Goal: Task Accomplishment & Management: Manage account settings

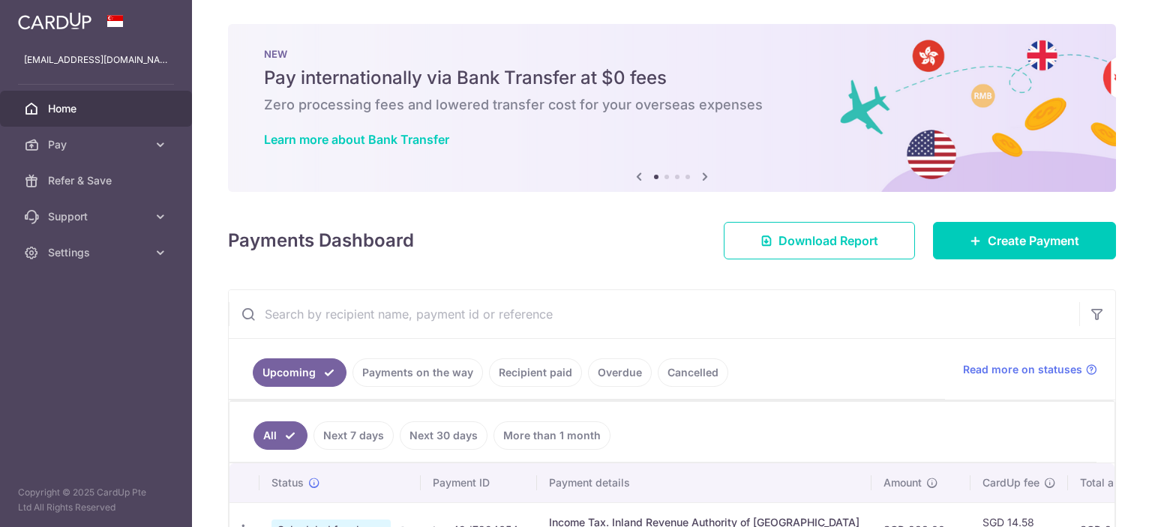
click at [92, 109] on span "Home" at bounding box center [97, 108] width 99 height 15
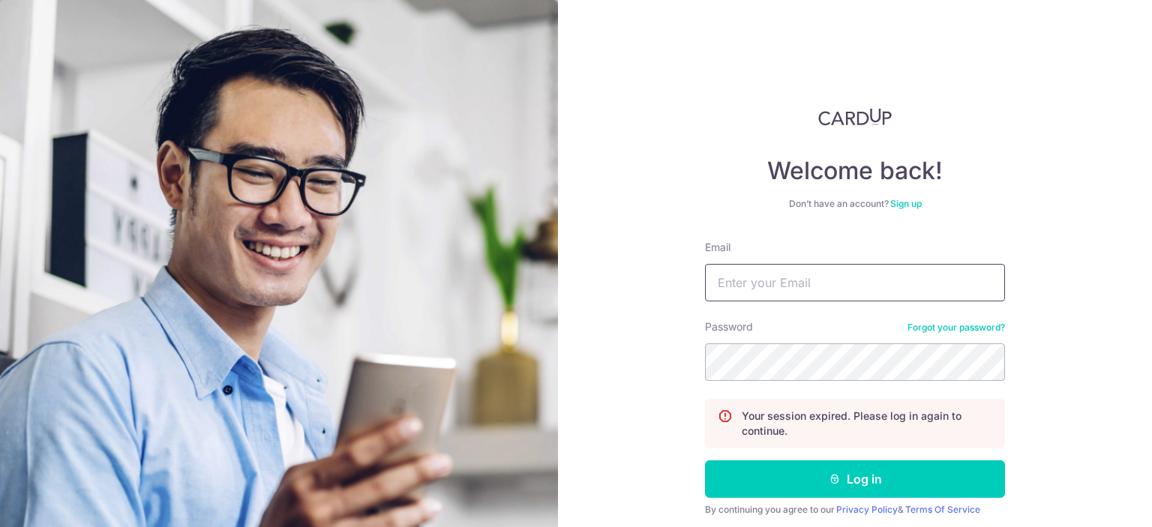
drag, startPoint x: 0, startPoint y: 0, endPoint x: 808, endPoint y: 294, distance: 859.8
click at [807, 295] on input "Email" at bounding box center [855, 283] width 300 height 38
type input "[EMAIL_ADDRESS][DOMAIN_NAME]"
click at [705, 461] on button "Log in" at bounding box center [855, 480] width 300 height 38
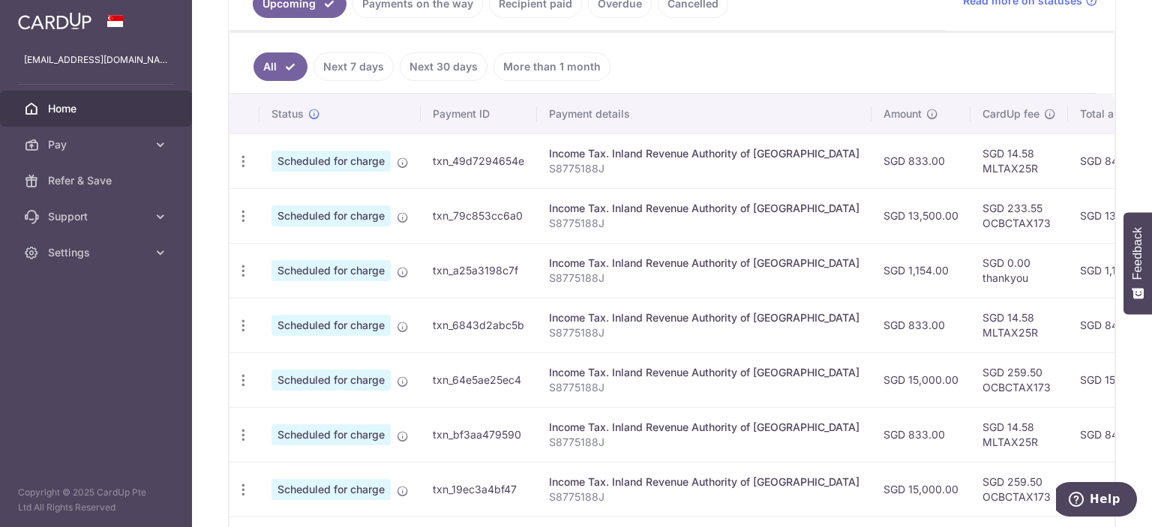
scroll to position [393, 0]
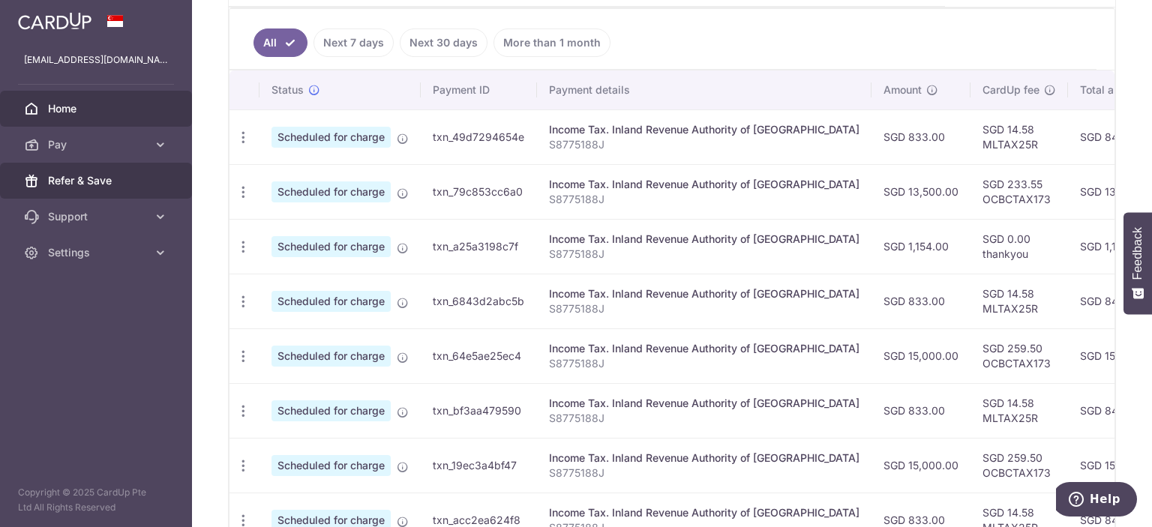
click at [81, 176] on span "Refer & Save" at bounding box center [97, 180] width 99 height 15
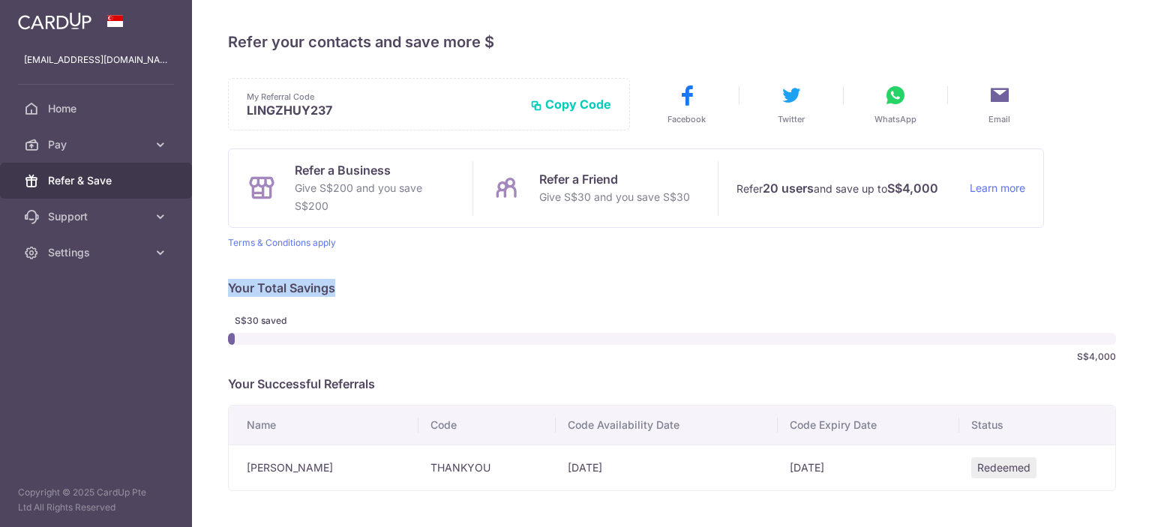
click at [732, 239] on div "My Referral Code LINGZHUY237 Copy Code Copied Facebook Twitter WhatsApp Email R…" at bounding box center [672, 284] width 888 height 413
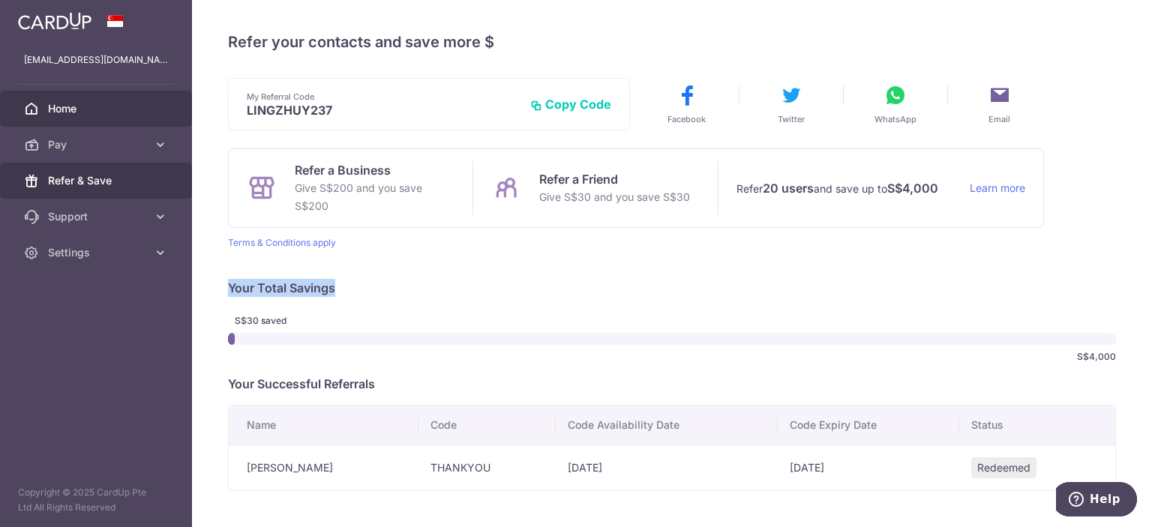
click at [117, 116] on span "Home" at bounding box center [97, 108] width 99 height 15
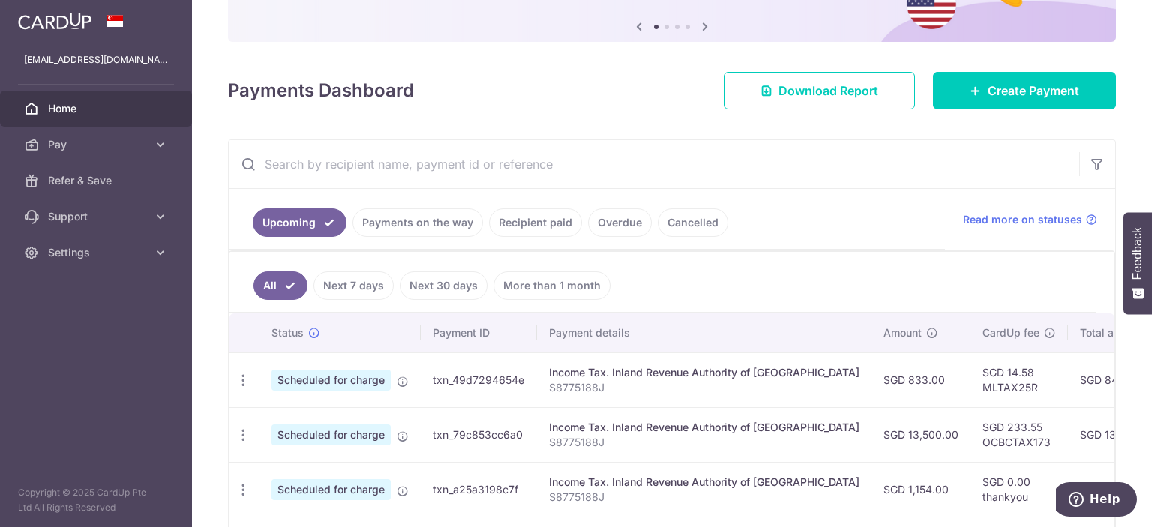
scroll to position [225, 0]
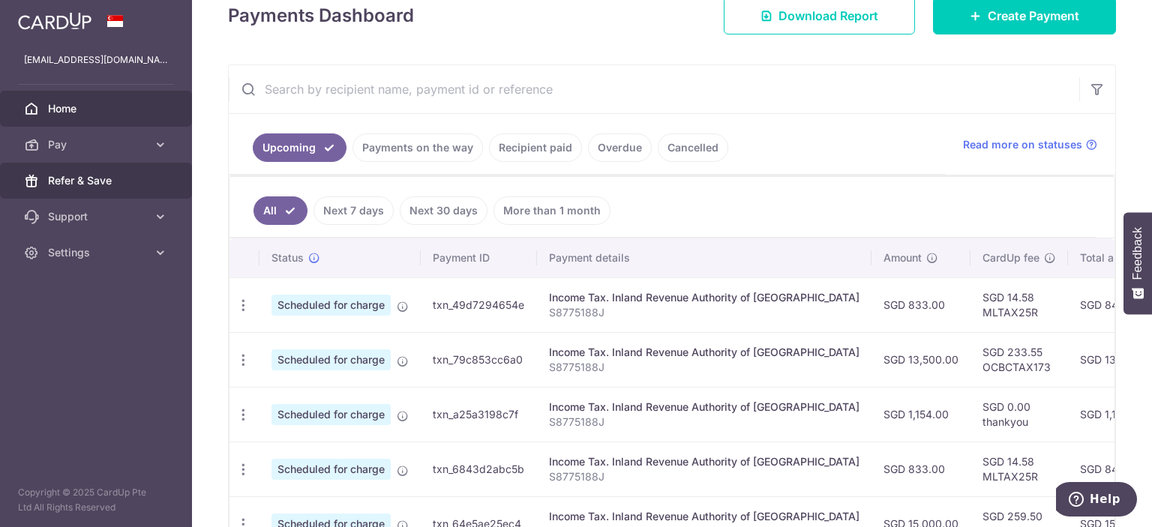
click at [79, 185] on span "Refer & Save" at bounding box center [97, 180] width 99 height 15
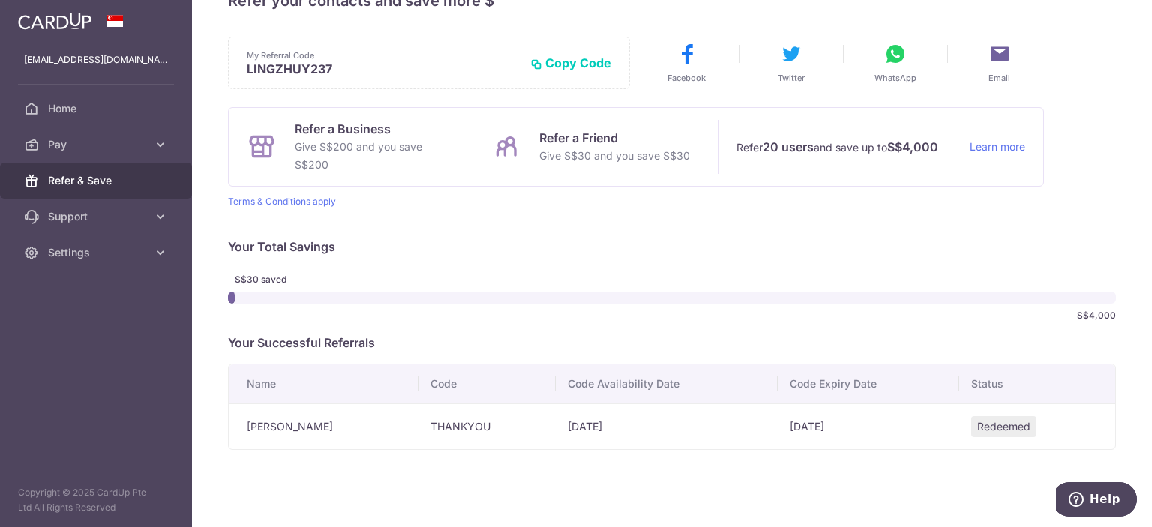
scroll to position [63, 0]
